Goal: Task Accomplishment & Management: Use online tool/utility

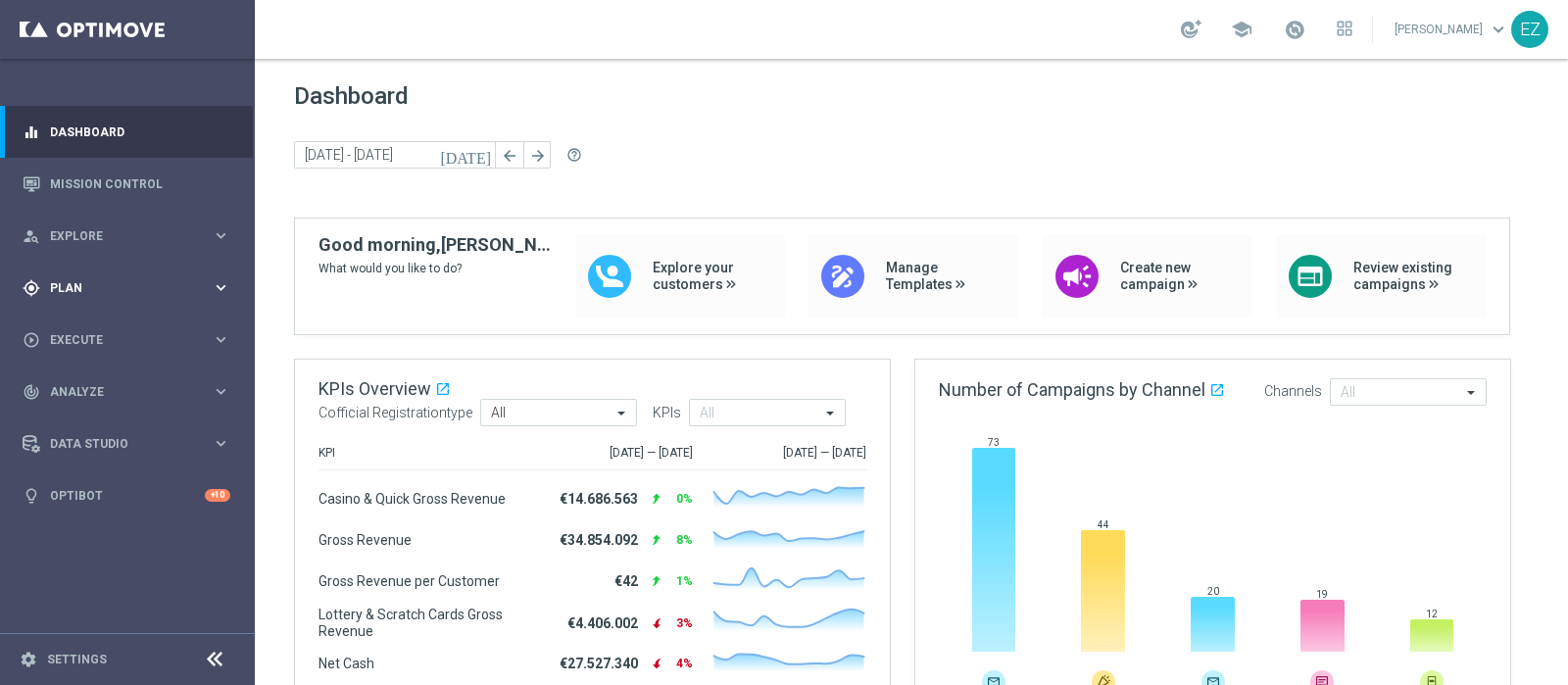
click at [74, 291] on span "Plan" at bounding box center [130, 288] width 162 height 12
click at [73, 381] on span "Templates" at bounding box center [122, 387] width 140 height 12
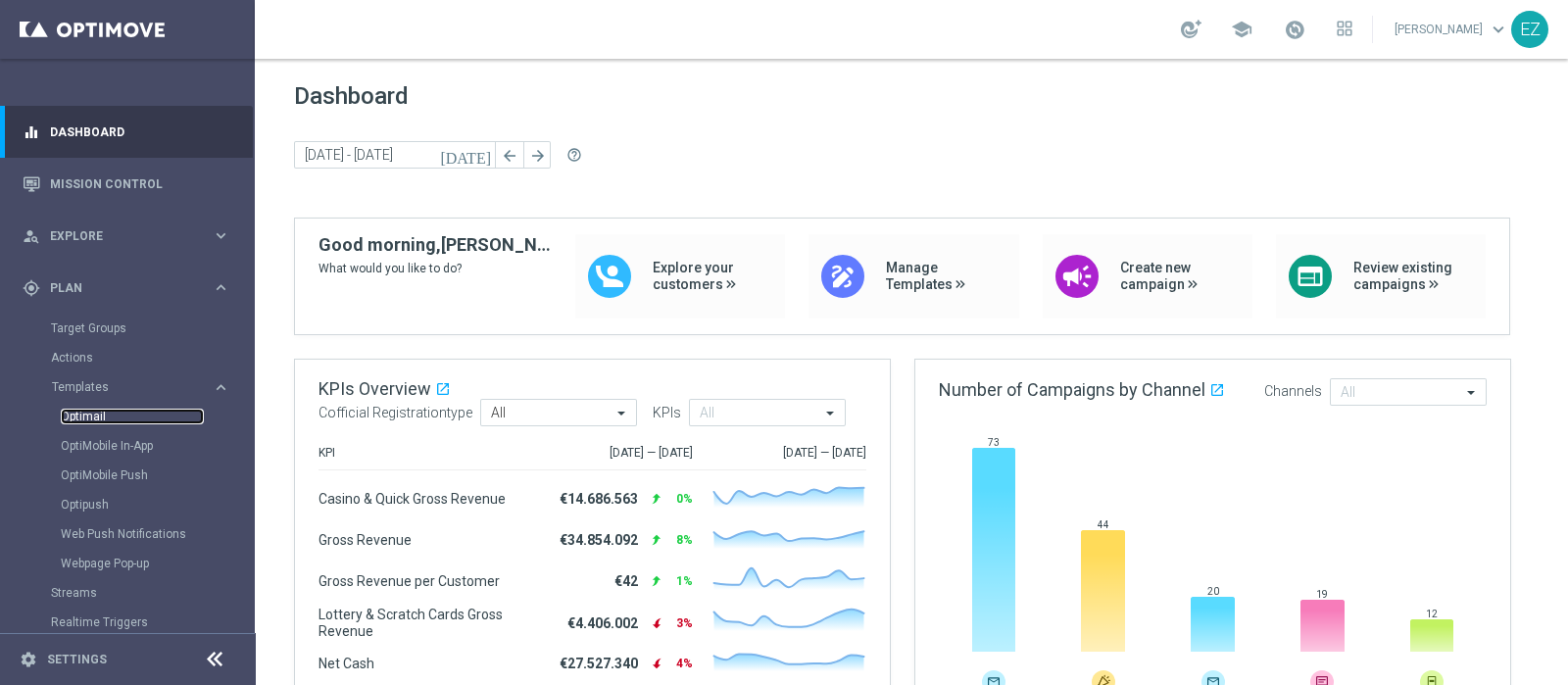
click at [73, 409] on link "Optimail" at bounding box center [132, 416] width 143 height 16
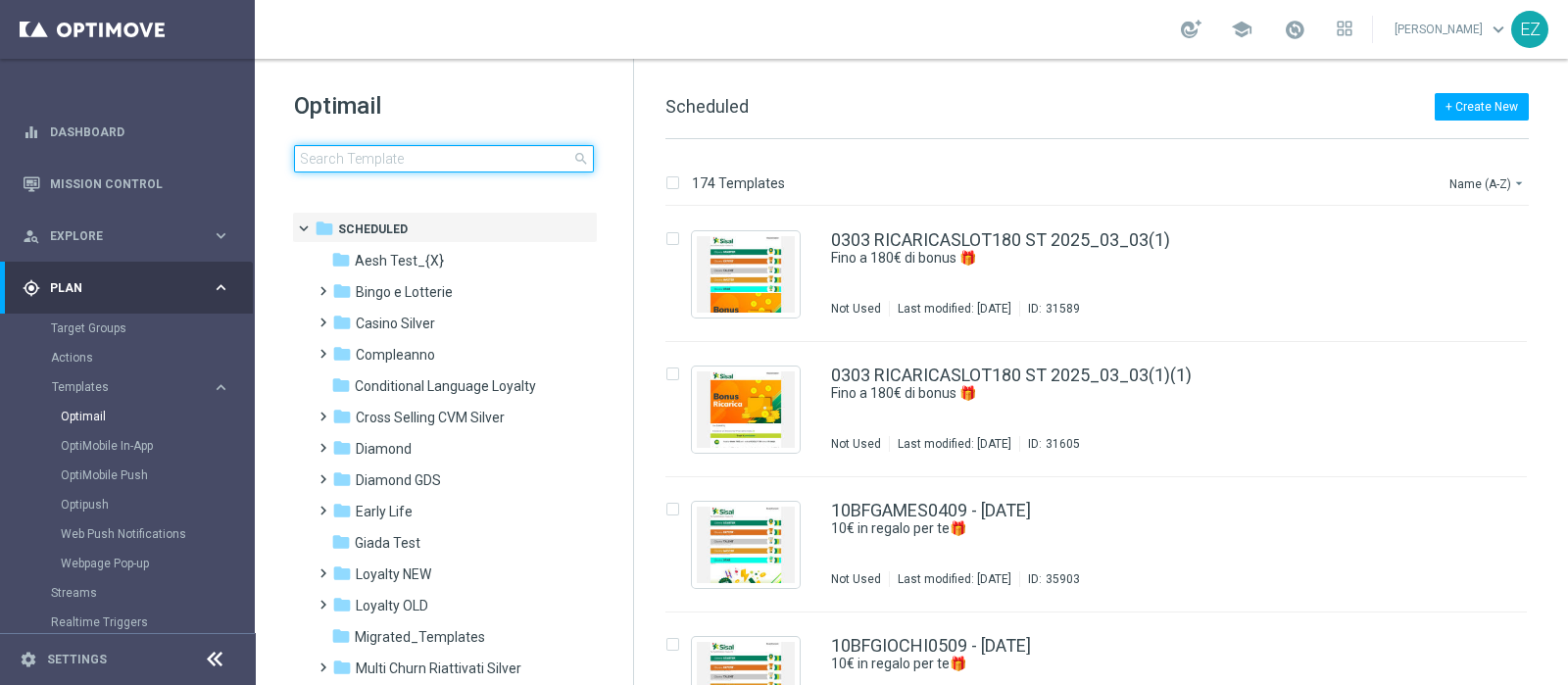
click at [424, 160] on input at bounding box center [444, 159] width 300 height 27
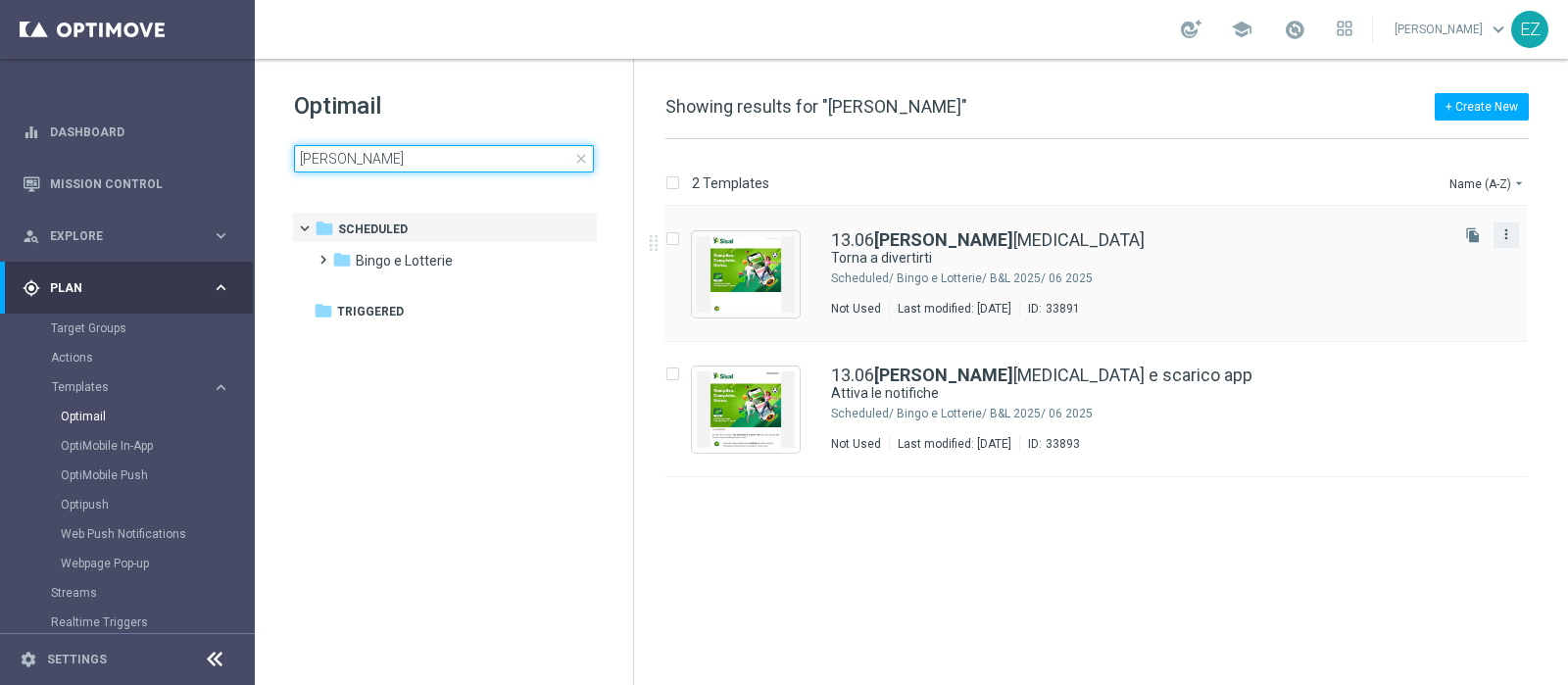
type input "recupero"
click at [1253, 234] on icon "more_vert" at bounding box center [1506, 234] width 16 height 16
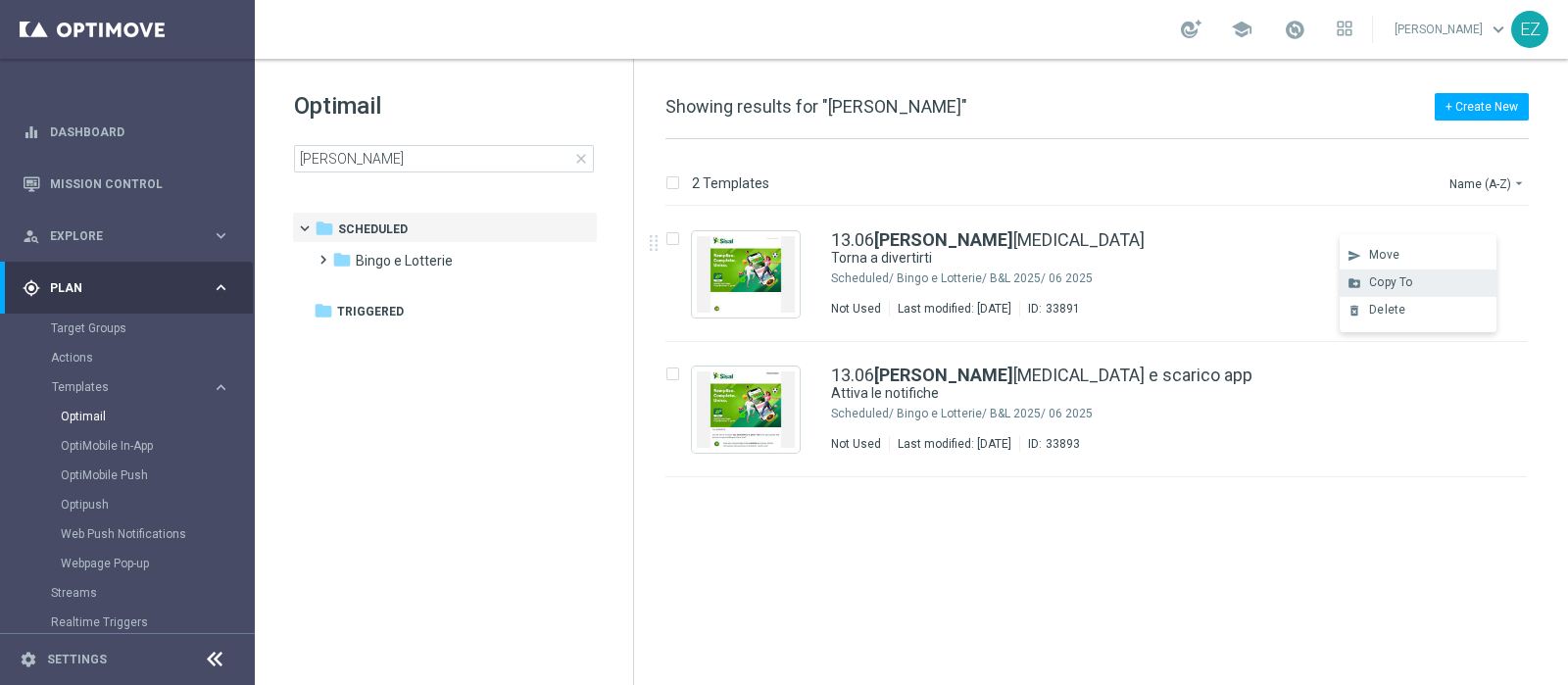
click at [1253, 286] on span "Copy To" at bounding box center [1391, 282] width 43 height 14
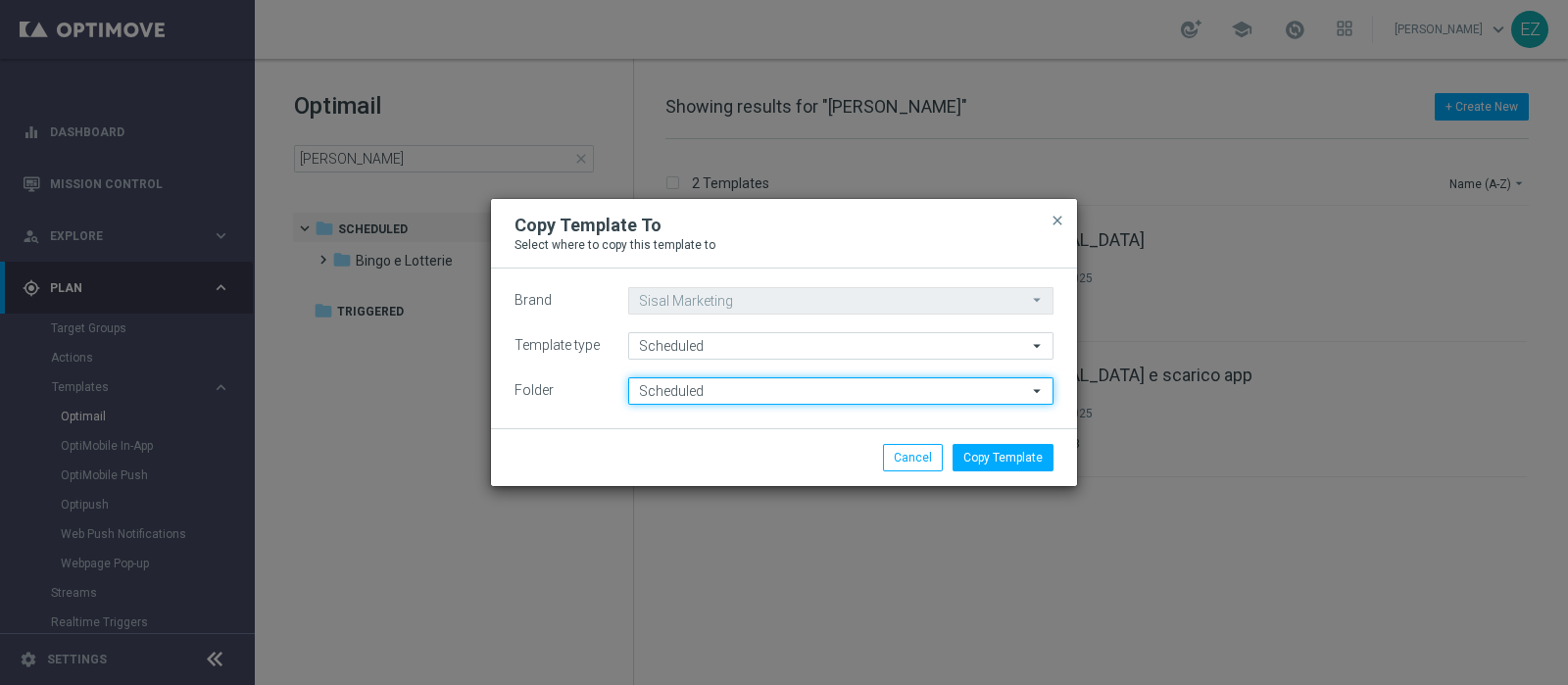
click at [785, 392] on input "Scheduled" at bounding box center [841, 391] width 425 height 27
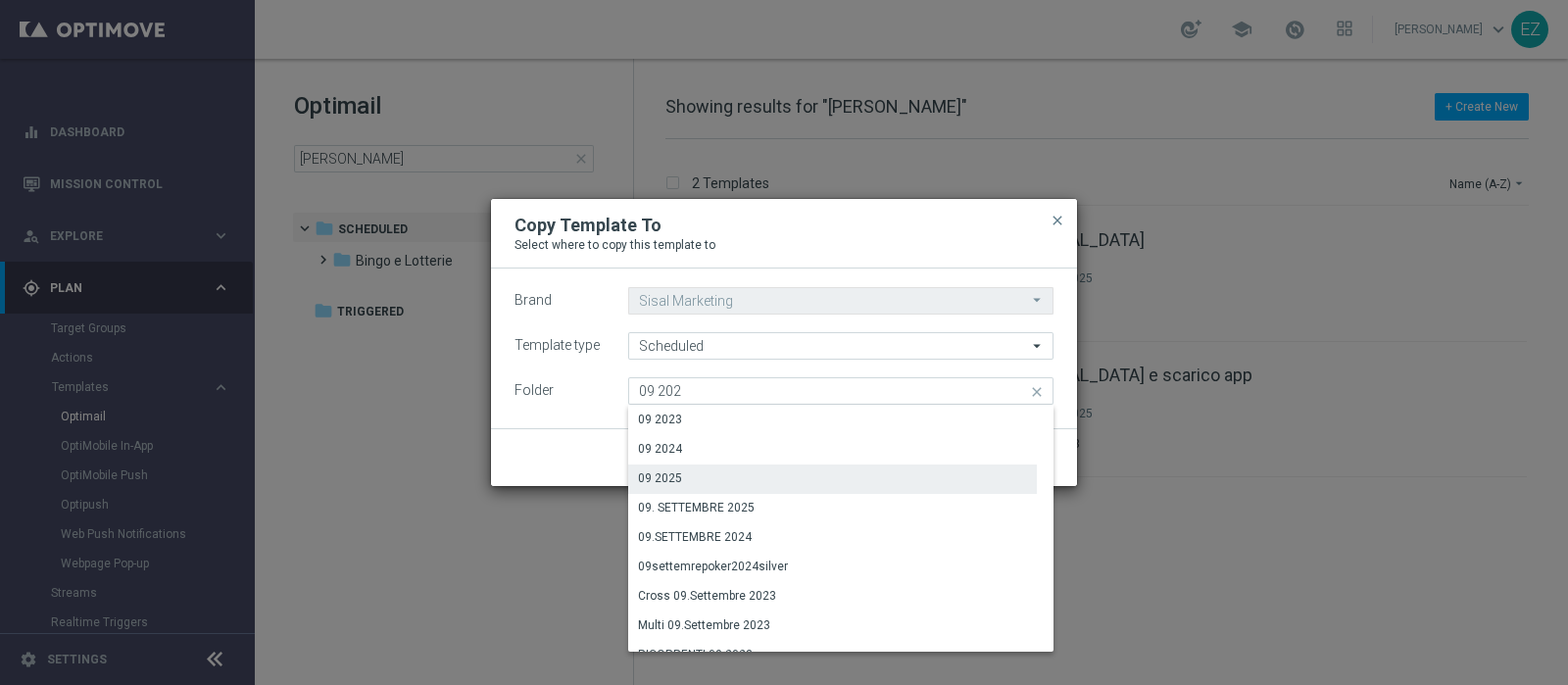
click at [677, 477] on div "09 2025" at bounding box center [660, 478] width 44 height 18
type input "09 2025"
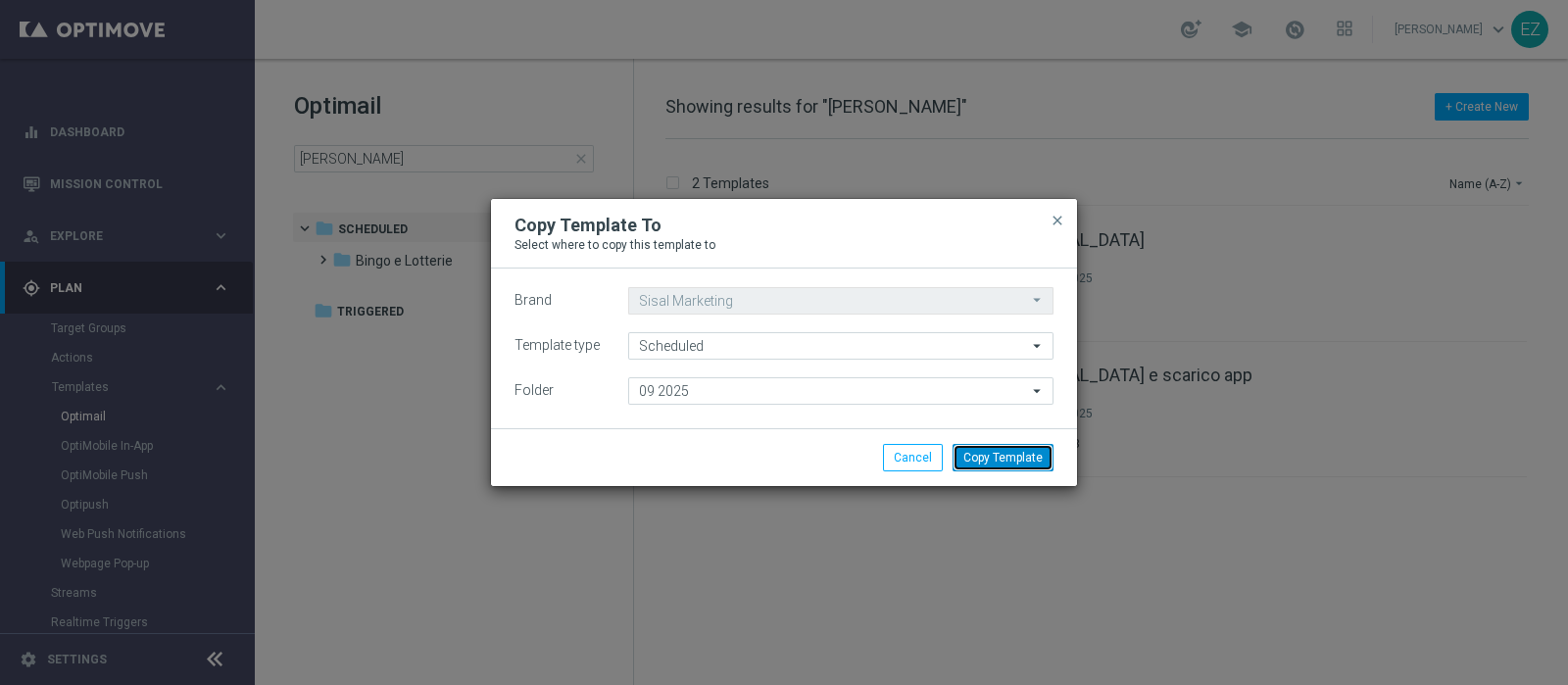
click at [983, 449] on button "Copy Template" at bounding box center [1003, 458] width 101 height 27
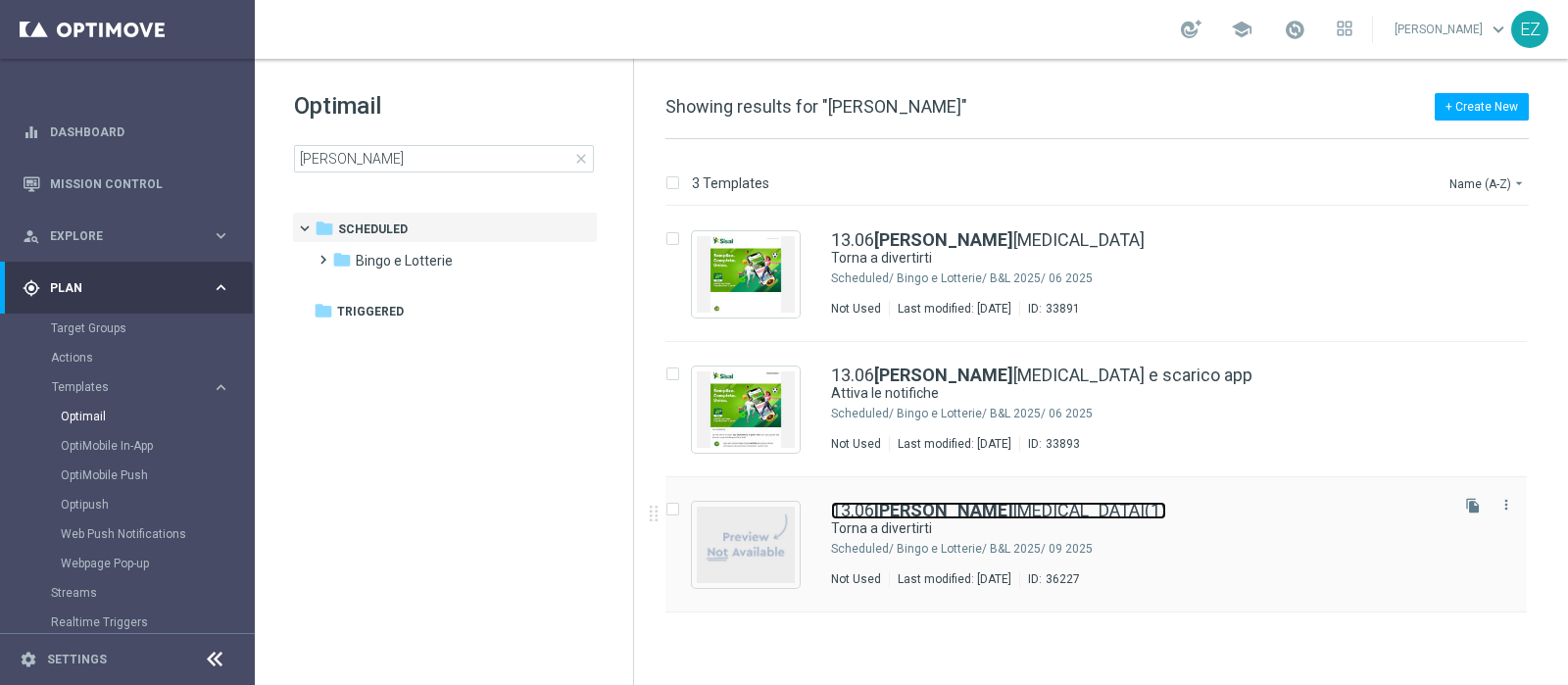
click at [1030, 511] on link "13.06 RECUPERO CONSENSI(1)" at bounding box center [999, 511] width 335 height 18
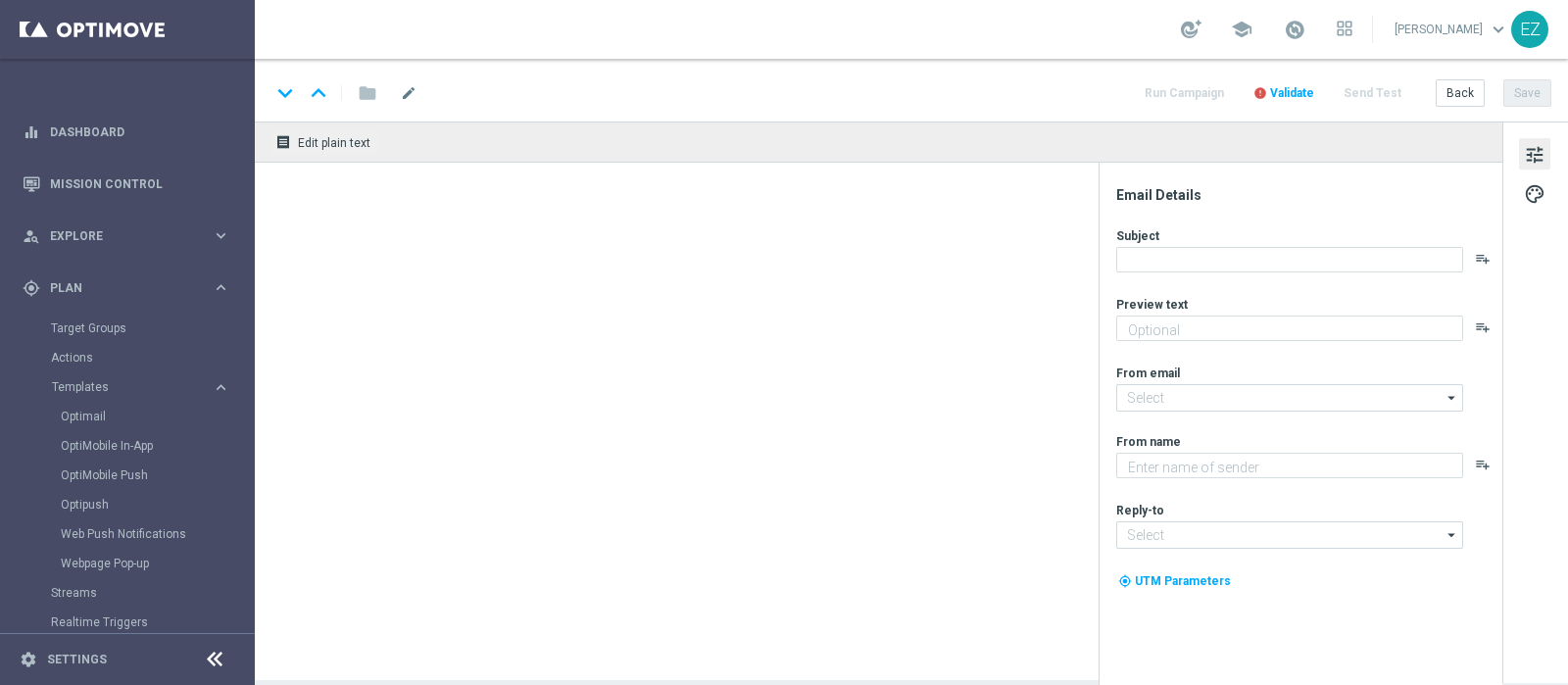
type textarea "Per te 2€ di bonus free"
type input "newsletter@comunicazioni.sisal.it"
type textarea "Sisal"
type input "info@sisal.it"
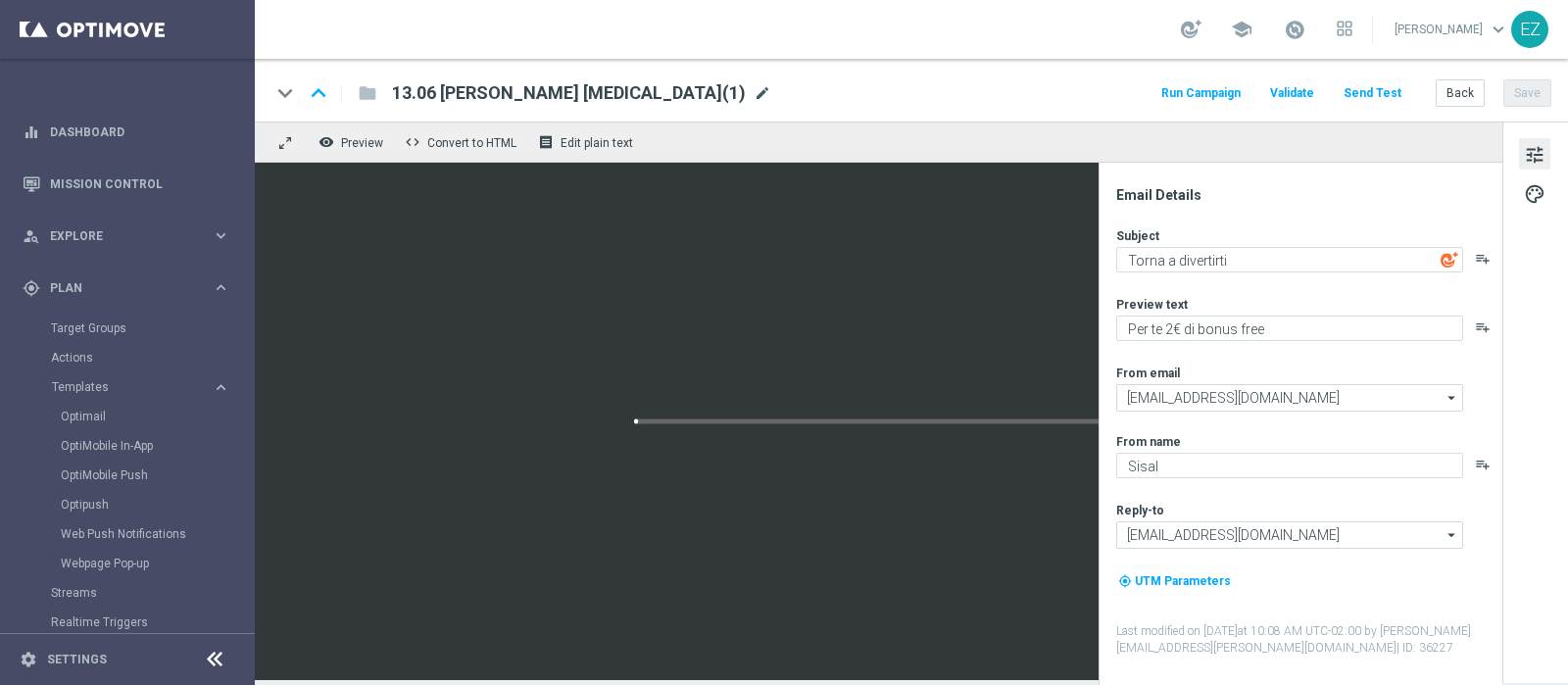
click at [754, 90] on span "mode_edit" at bounding box center [762, 93] width 18 height 18
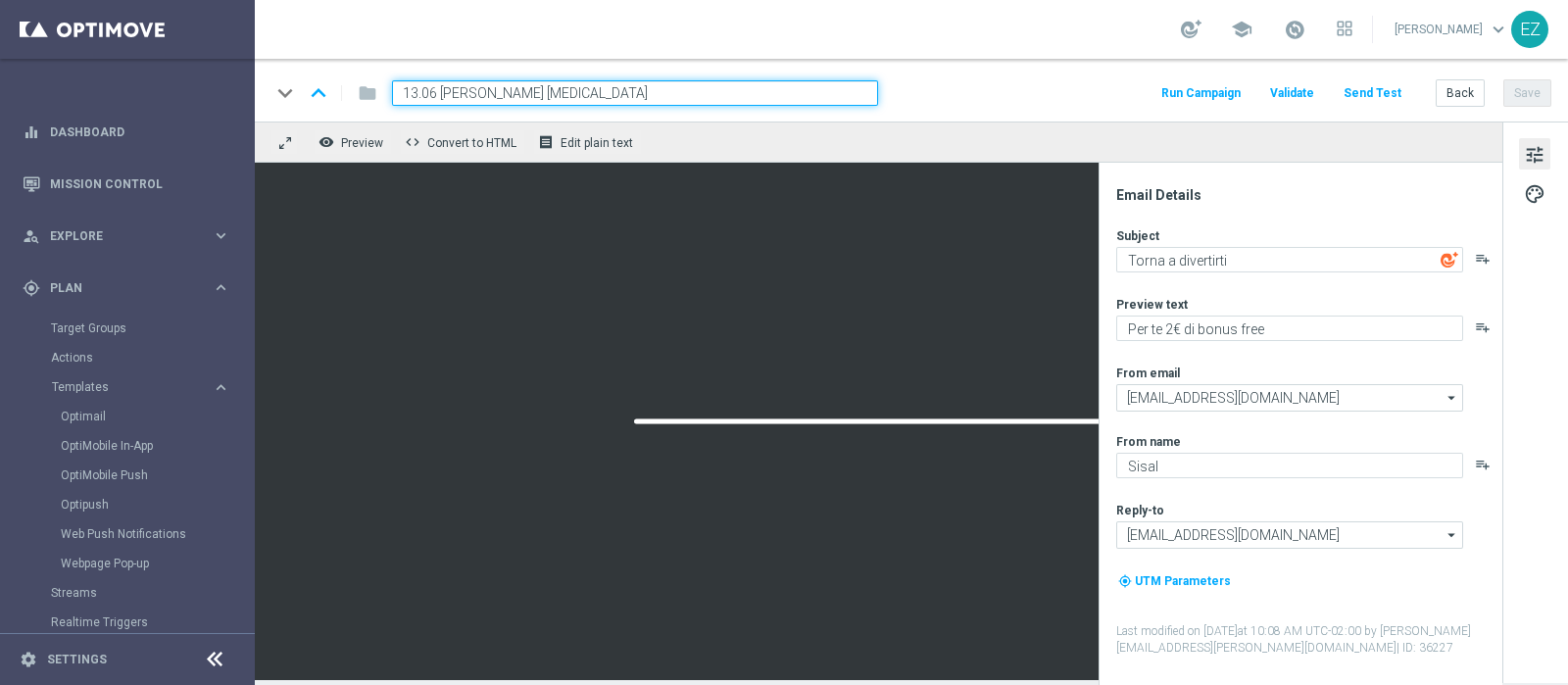
click at [436, 92] on input "13.06 RECUPERO CONSENSI" at bounding box center [635, 93] width 486 height 25
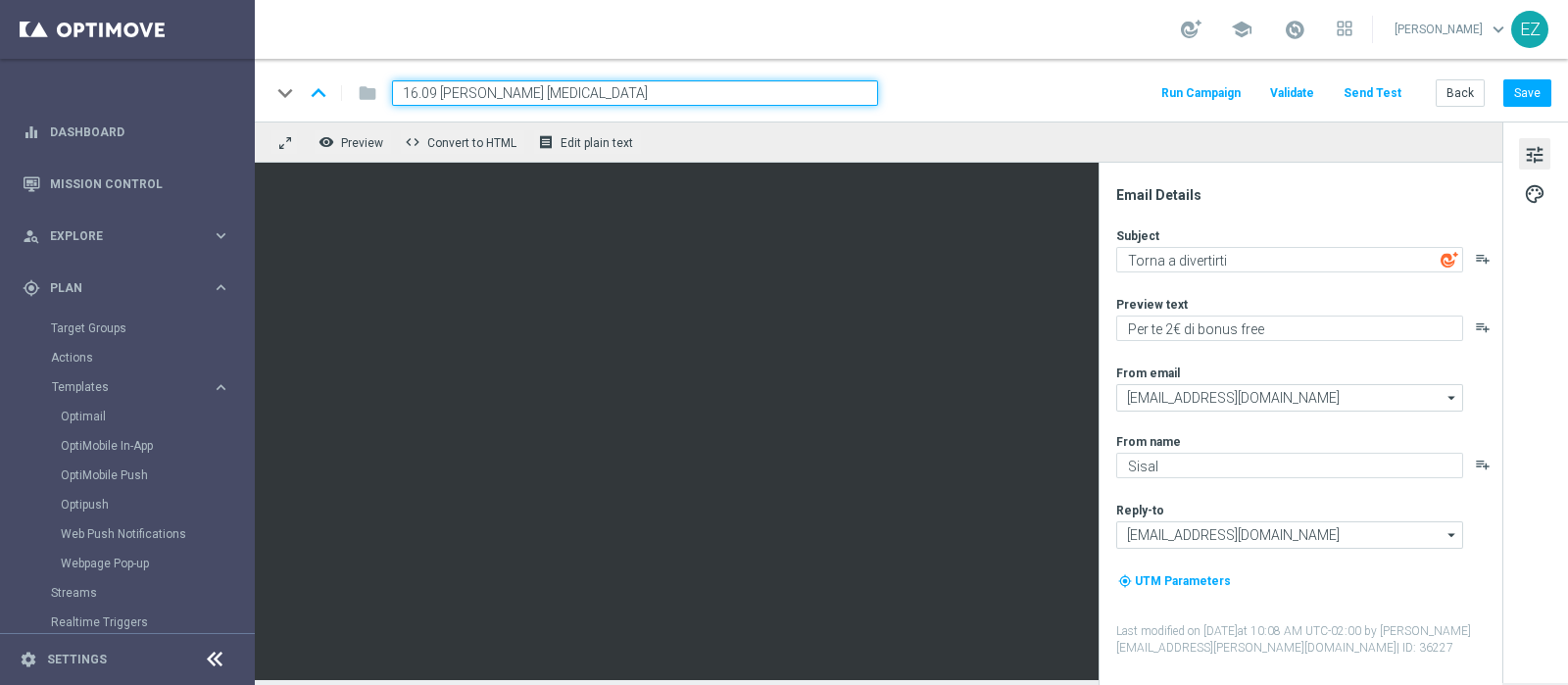
type input "16.09 RECUPERO CONSENSI"
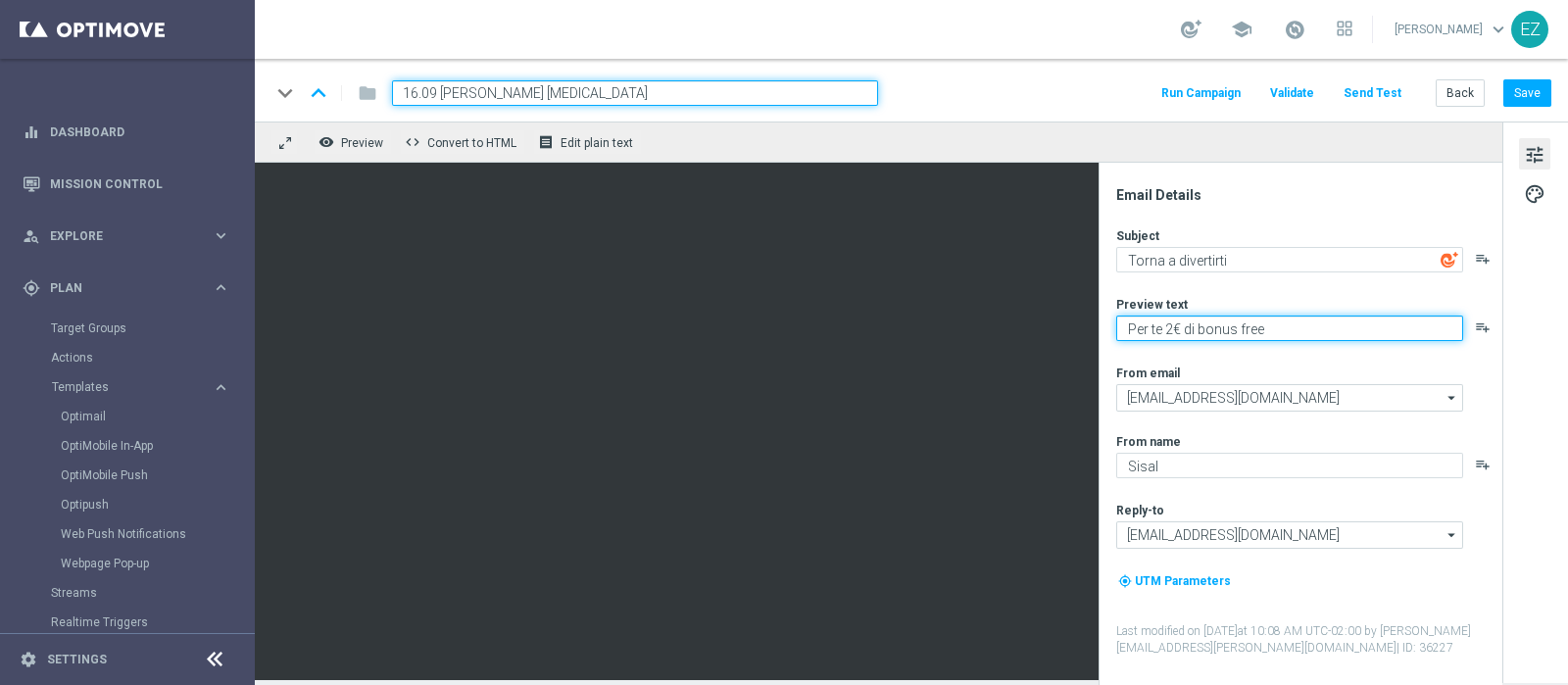
click at [1157, 328] on textarea "Per te 2€ di bonus free" at bounding box center [1290, 328] width 347 height 25
drag, startPoint x: 1303, startPoint y: 330, endPoint x: 1104, endPoint y: 325, distance: 199.1
click at [1104, 325] on div "Email Details Subject Torna a divertirti playlist_add Preview text Per te 2€ di…" at bounding box center [1300, 423] width 404 height 522
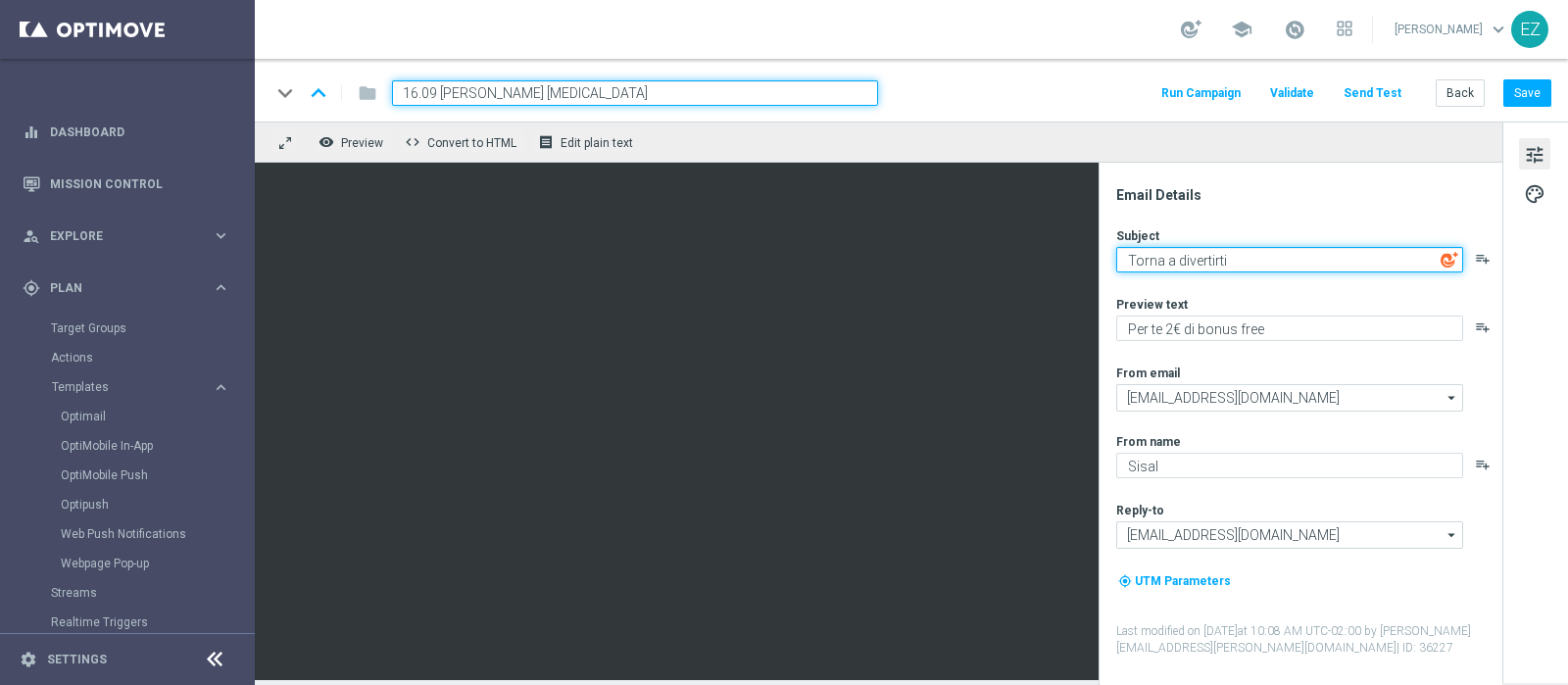
click at [1236, 258] on textarea "Torna a divertirti" at bounding box center [1290, 260] width 347 height 25
click at [1176, 266] on textarea "Torna a divertirti" at bounding box center [1290, 260] width 347 height 25
paste textarea "Hai già attivato le notifiche?"
type textarea "Hai già attivato le notifiche?"
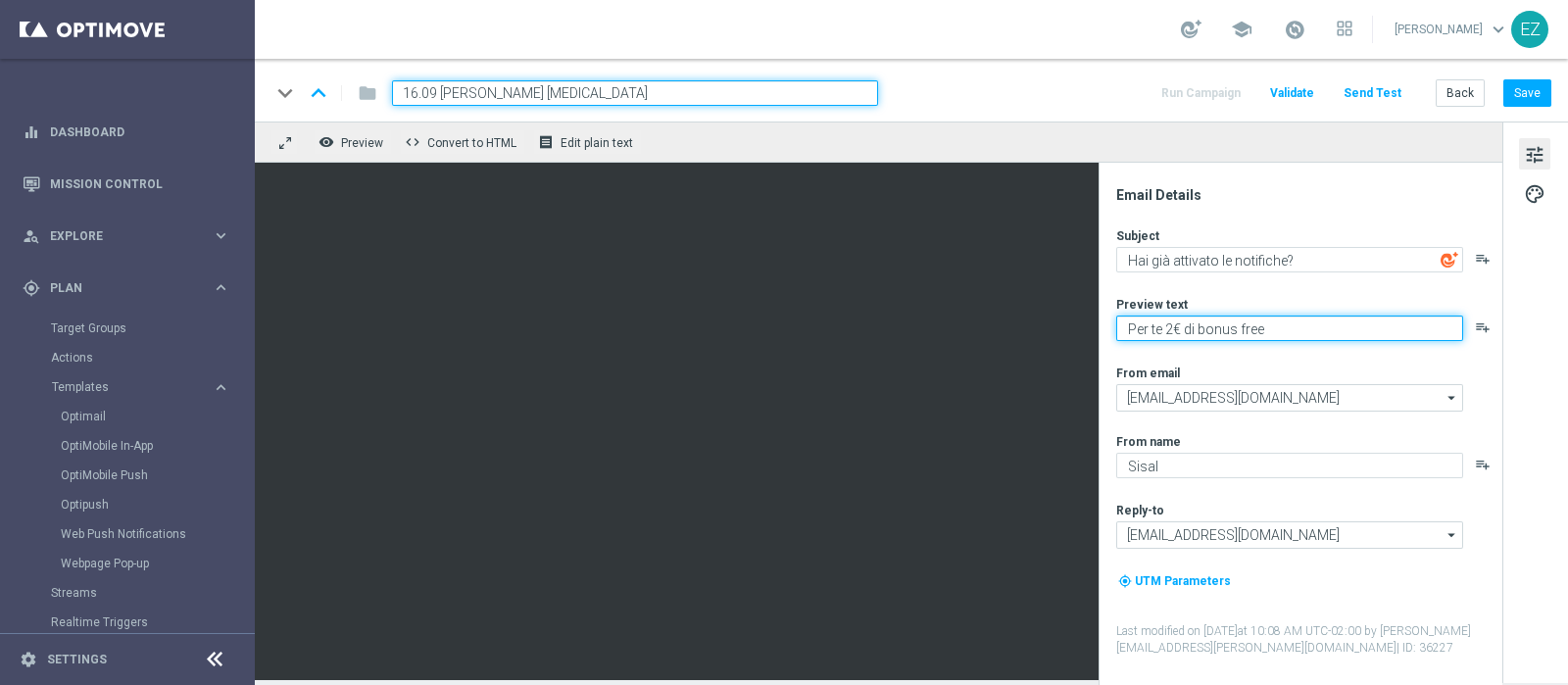
click at [1253, 333] on textarea "Per te 2€ di bonus free" at bounding box center [1290, 328] width 347 height 25
paste textarea "Rimani informato su tutte le novità"
type textarea "Rimani informato su tutte le novità"
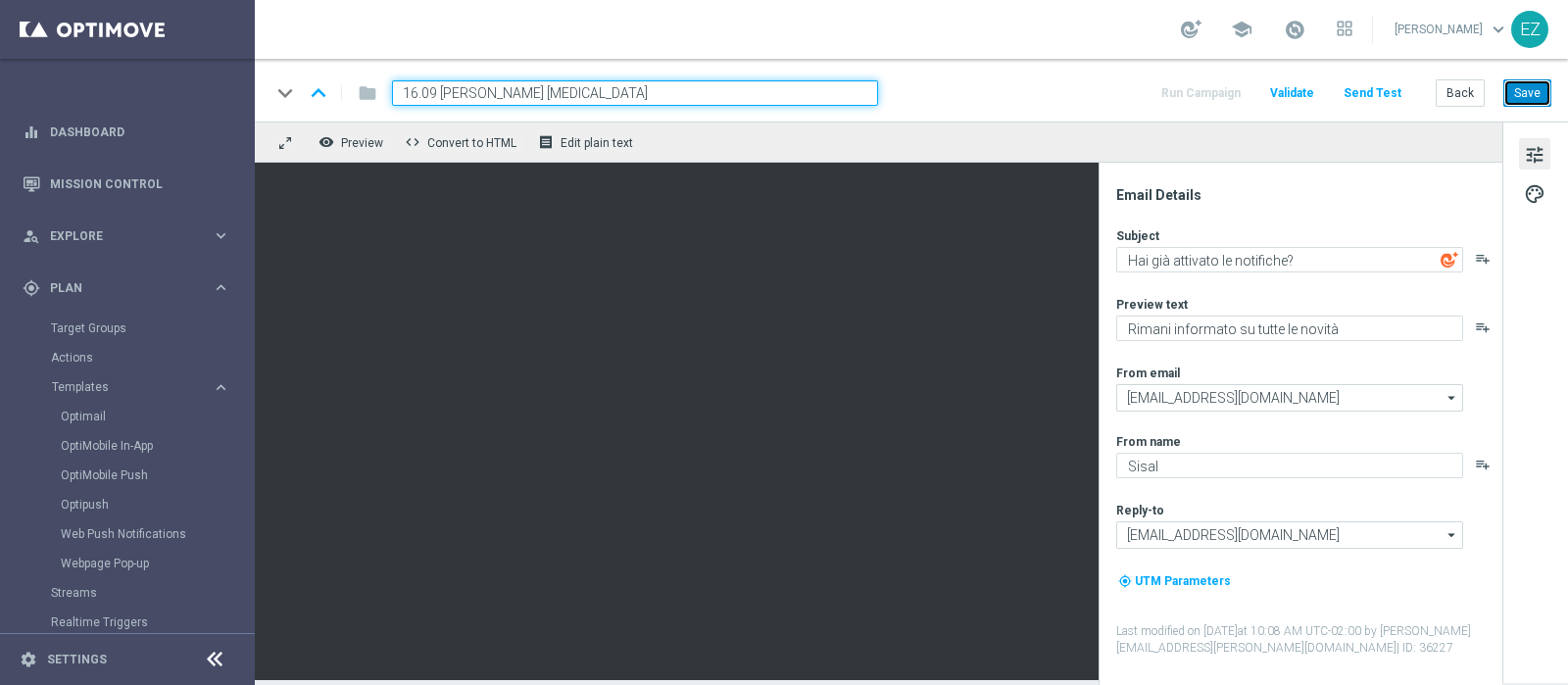
click at [1253, 92] on button "Save" at bounding box center [1527, 93] width 48 height 27
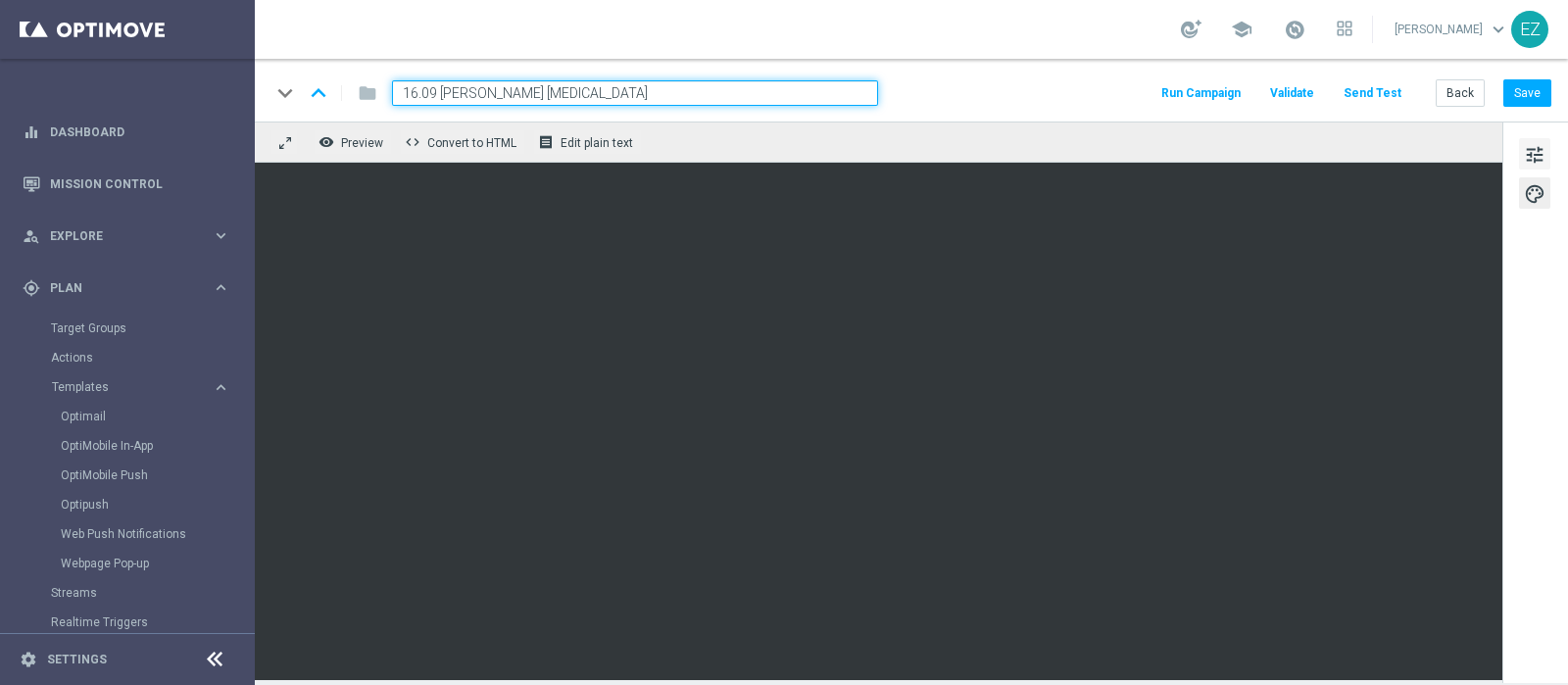
click at [1253, 159] on span "tune" at bounding box center [1535, 155] width 22 height 25
click at [1253, 98] on button "Save" at bounding box center [1527, 93] width 48 height 27
click at [1253, 100] on button "Save" at bounding box center [1527, 93] width 48 height 27
click at [1253, 98] on button "Back" at bounding box center [1460, 93] width 49 height 27
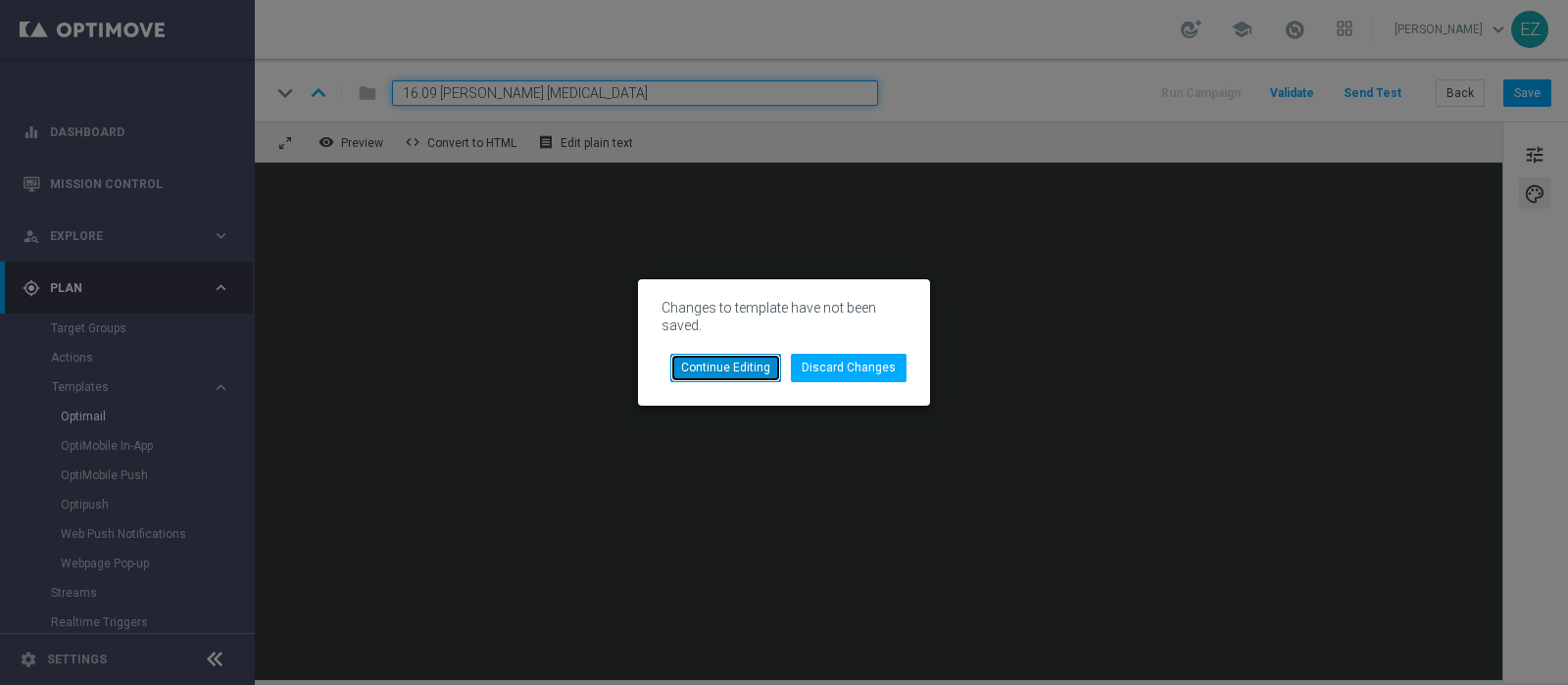
click at [758, 364] on button "Continue Editing" at bounding box center [725, 367] width 111 height 27
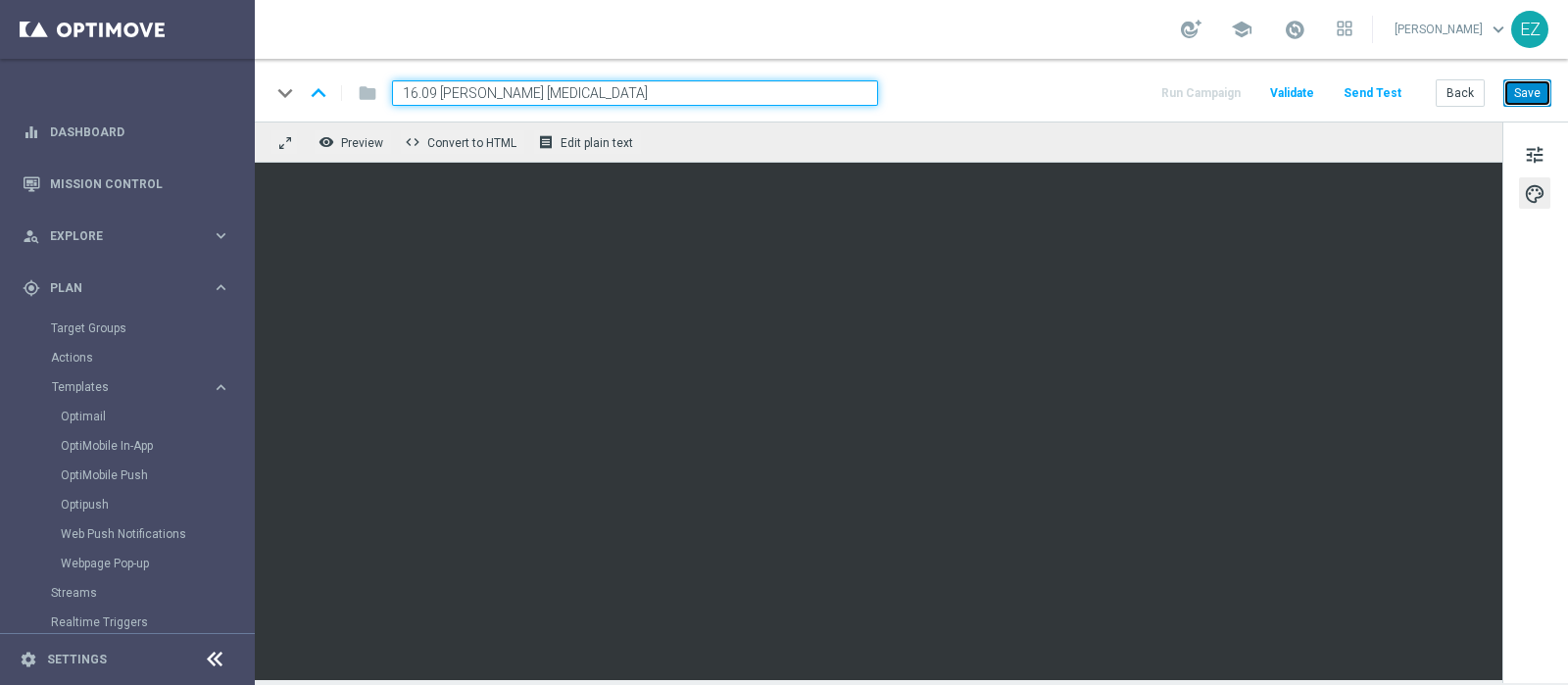
click at [1253, 88] on button "Save" at bounding box center [1527, 93] width 48 height 27
click at [1253, 95] on button "Save" at bounding box center [1527, 93] width 48 height 27
